Goal: Task Accomplishment & Management: Manage account settings

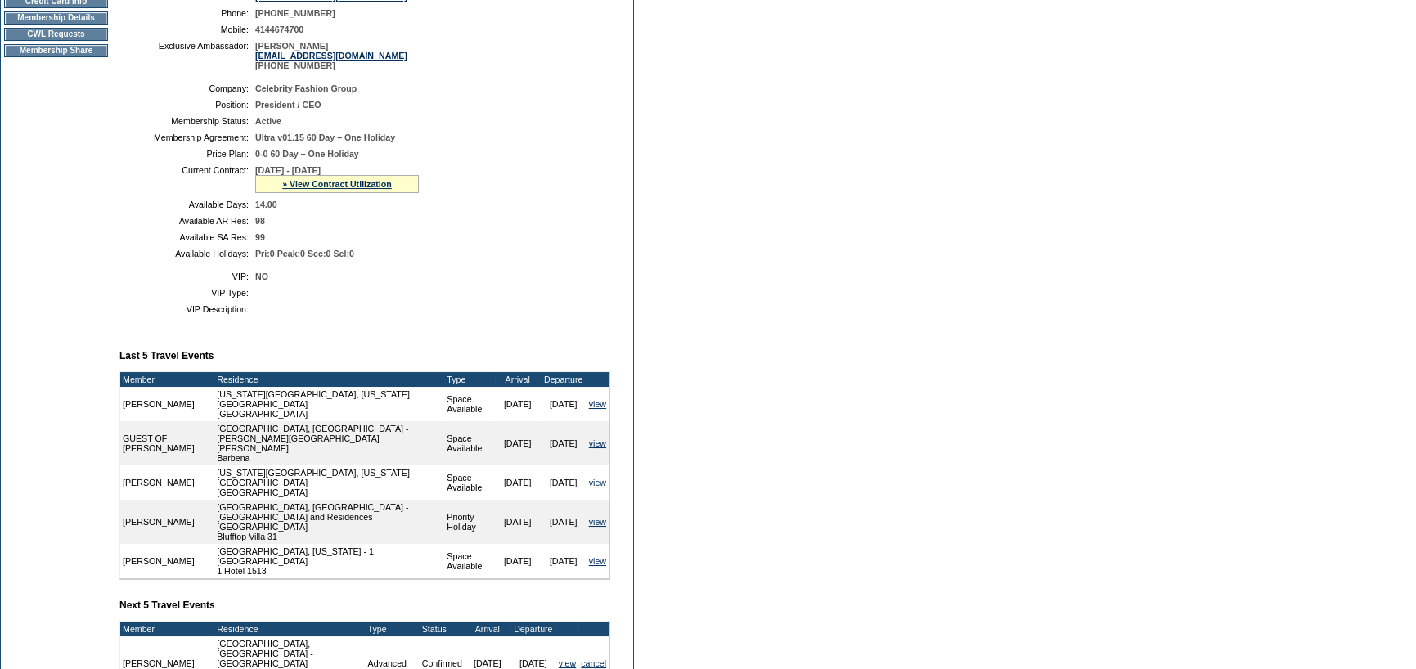
scroll to position [571, 0]
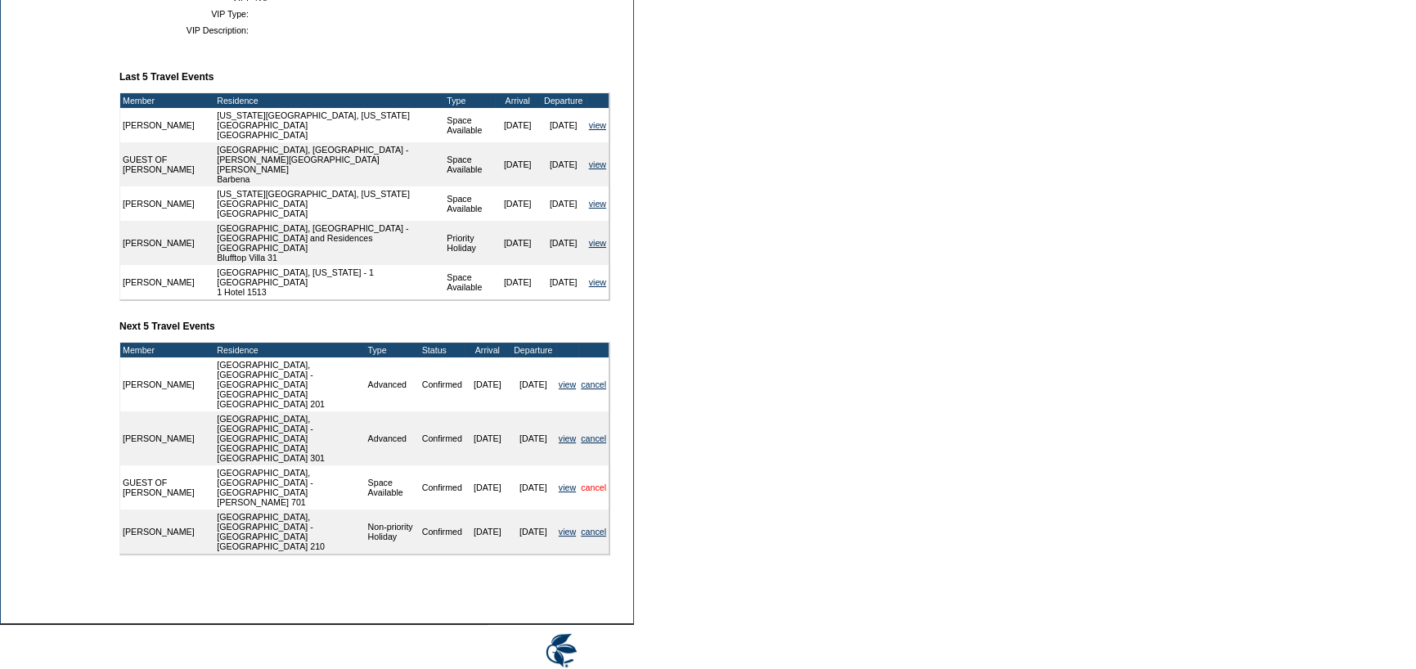
click at [597, 482] on link "cancel" at bounding box center [593, 487] width 25 height 10
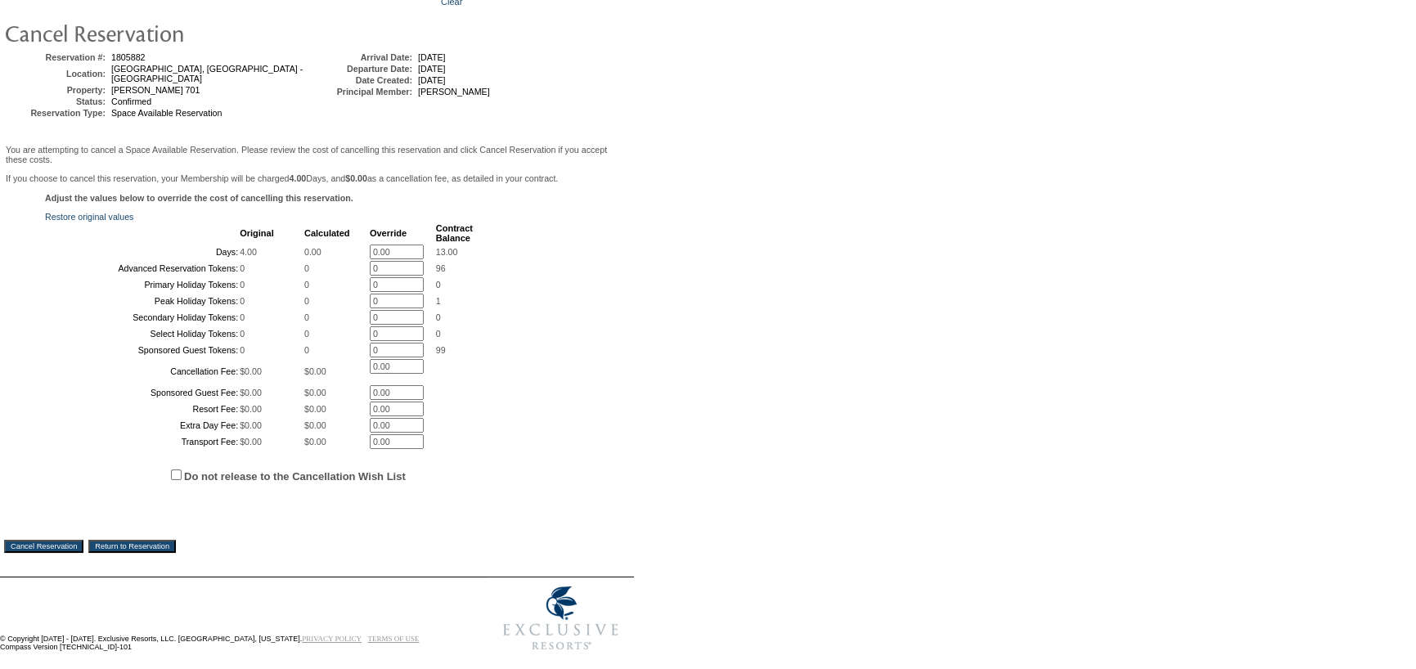
scroll to position [275, 0]
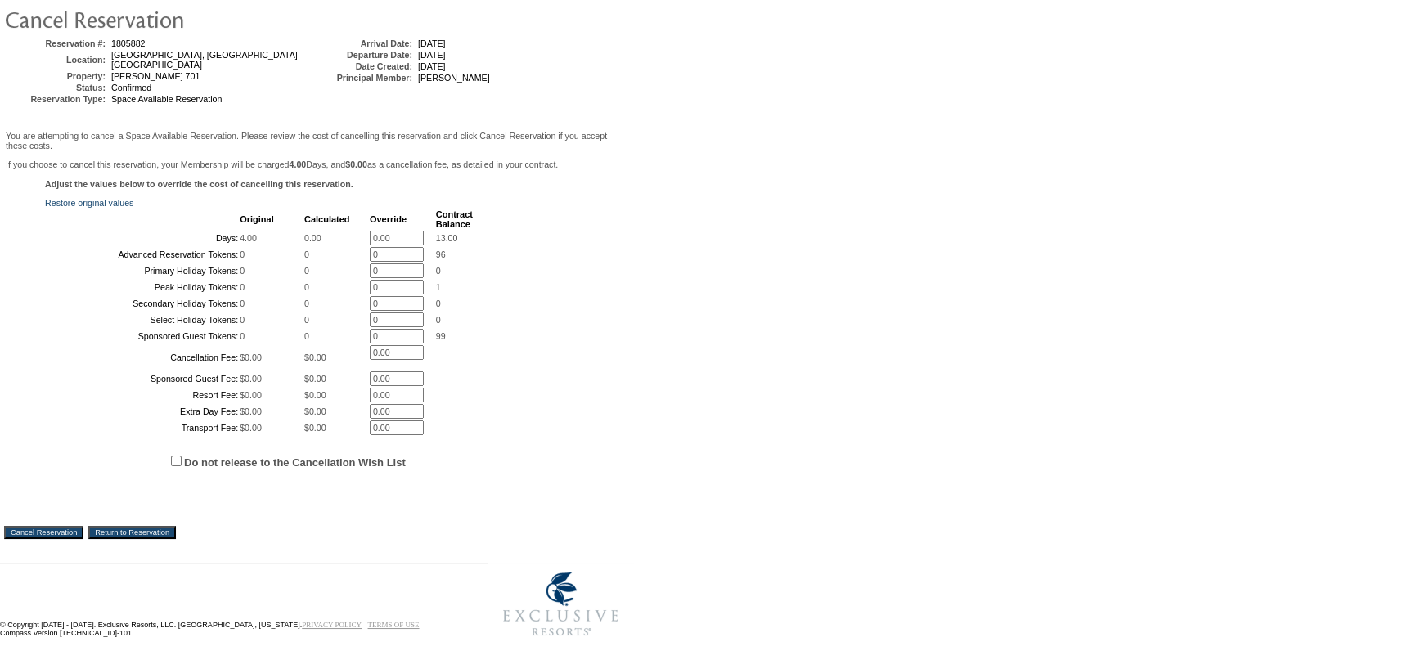
click at [61, 536] on input "Cancel Reservation" at bounding box center [43, 532] width 79 height 13
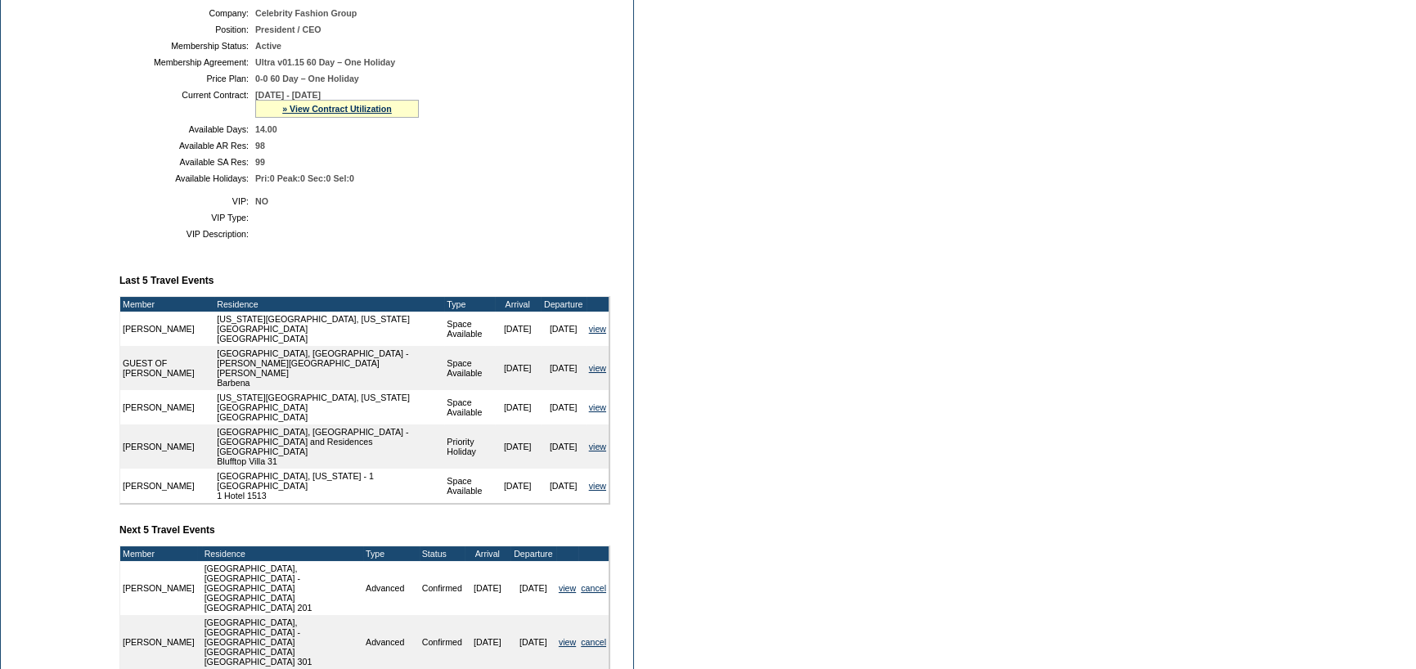
scroll to position [43, 0]
